Goal: Book appointment/travel/reservation

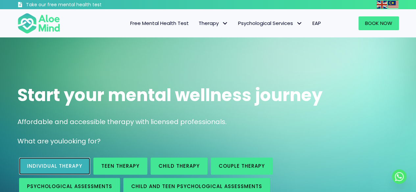
click at [45, 164] on span "Individual therapy" at bounding box center [54, 166] width 55 height 7
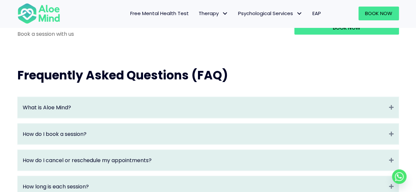
scroll to position [658, 0]
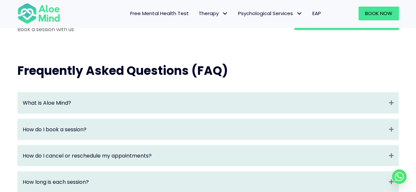
click at [232, 130] on div "How do I book a session? Expand" at bounding box center [208, 129] width 381 height 21
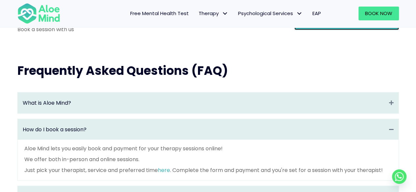
click at [350, 27] on span "Book Now" at bounding box center [347, 23] width 28 height 7
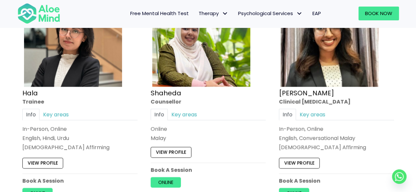
scroll to position [658, 0]
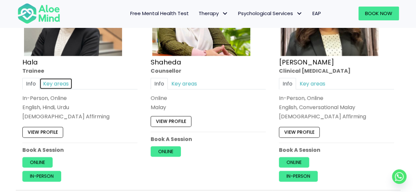
click at [58, 81] on link "Key areas" at bounding box center [55, 84] width 33 height 12
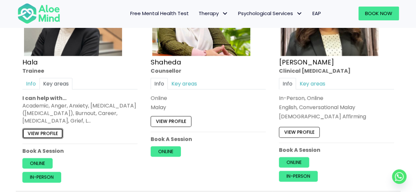
click at [57, 136] on link "View profile" at bounding box center [42, 134] width 41 height 11
click at [53, 175] on link "In-person" at bounding box center [41, 178] width 39 height 11
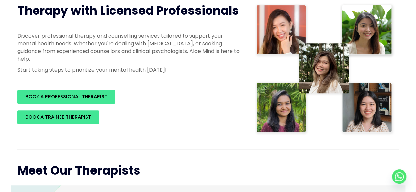
scroll to position [0, 0]
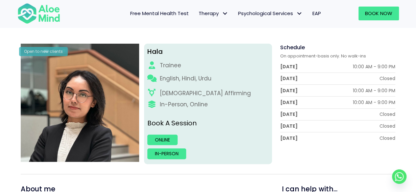
scroll to position [67, 0]
